Goal: Find specific page/section: Find specific page/section

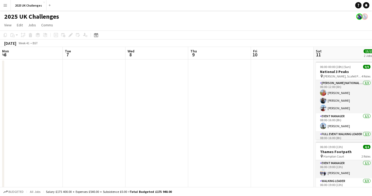
scroll to position [0, 149]
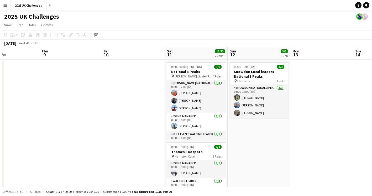
click at [3, 4] on app-icon "Menu" at bounding box center [5, 5] width 4 height 4
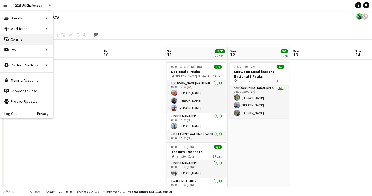
click at [8, 37] on icon "Comms" at bounding box center [6, 39] width 4 height 4
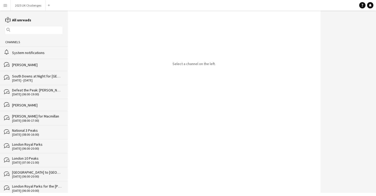
click at [23, 55] on div "alarm System notifications" at bounding box center [34, 52] width 68 height 12
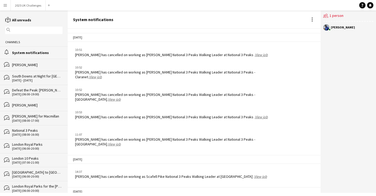
scroll to position [771, 0]
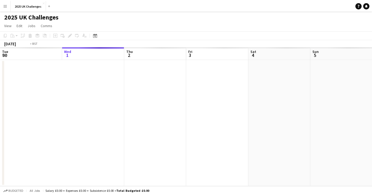
scroll to position [0, 181]
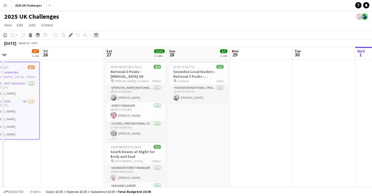
drag, startPoint x: 75, startPoint y: 155, endPoint x: 69, endPoint y: 153, distance: 6.8
click at [69, 153] on app-calendar-viewport "Mon 22 Tue 23 Wed 24 Thu 25 6/7 1 Job Fri 26 Sat 27 11/11 2 Jobs Sun 28 1/1 1 J…" at bounding box center [186, 190] width 372 height 287
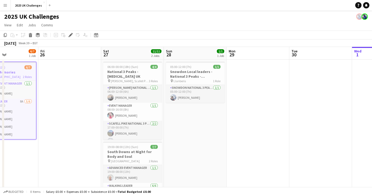
scroll to position [0, 205]
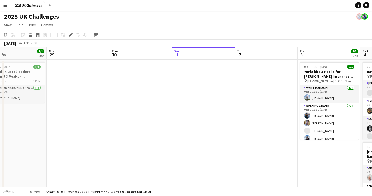
drag, startPoint x: 250, startPoint y: 171, endPoint x: 67, endPoint y: 147, distance: 184.7
click at [67, 147] on app-calendar-viewport "Thu 25 6/7 1 Job Fri 26 Sat 27 11/11 2 Jobs Sun 28 1/1 1 Job Mon 29 Tue 30 Wed …" at bounding box center [186, 190] width 372 height 287
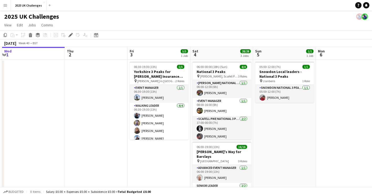
drag, startPoint x: 260, startPoint y: 136, endPoint x: 111, endPoint y: 132, distance: 149.1
click at [91, 127] on app-calendar-viewport "Sun 28 1/1 1 Job Mon 29 Tue 30 Wed 1 Thu 2 Fri 3 5/5 1 Job Sat 4 28/28 3 Jobs S…" at bounding box center [186, 190] width 372 height 287
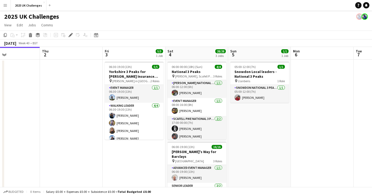
scroll to position [0, 142]
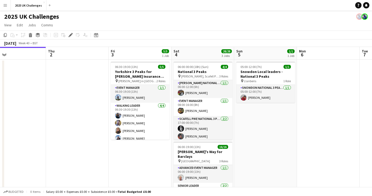
drag, startPoint x: 228, startPoint y: 134, endPoint x: 319, endPoint y: 135, distance: 91.0
click at [319, 135] on app-calendar-viewport "Mon 29 Tue 30 Wed 1 Thu 2 Fri 3 5/5 1 Job Sat 4 28/28 3 Jobs Sun 5 1/1 1 Job Mo…" at bounding box center [186, 190] width 372 height 287
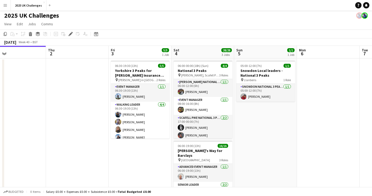
scroll to position [0, 0]
